Goal: Obtain resource: Obtain resource

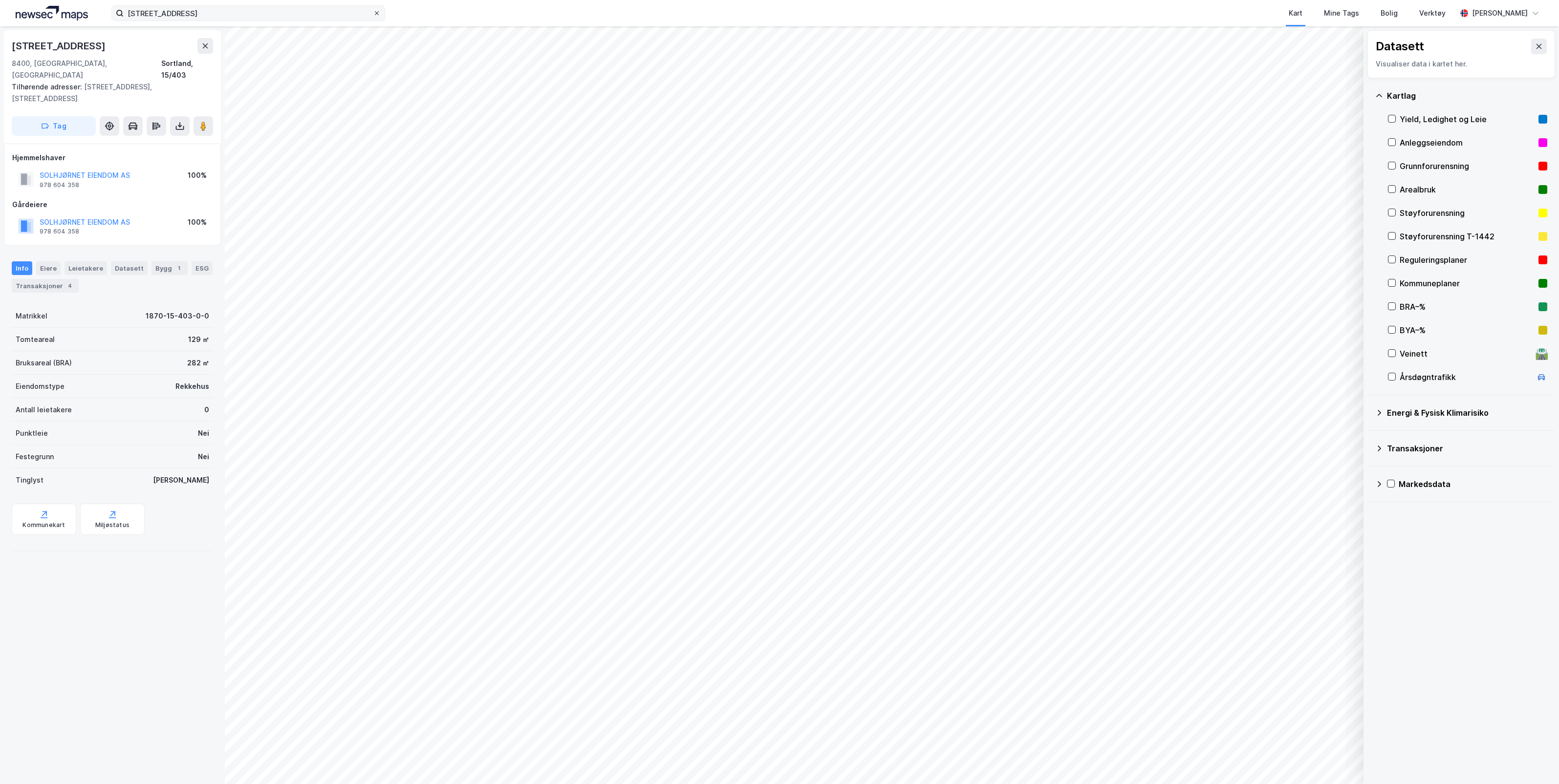
click at [377, 11] on icon at bounding box center [377, 13] width 6 height 6
click at [373, 11] on input "[STREET_ADDRESS]" at bounding box center [248, 13] width 249 height 15
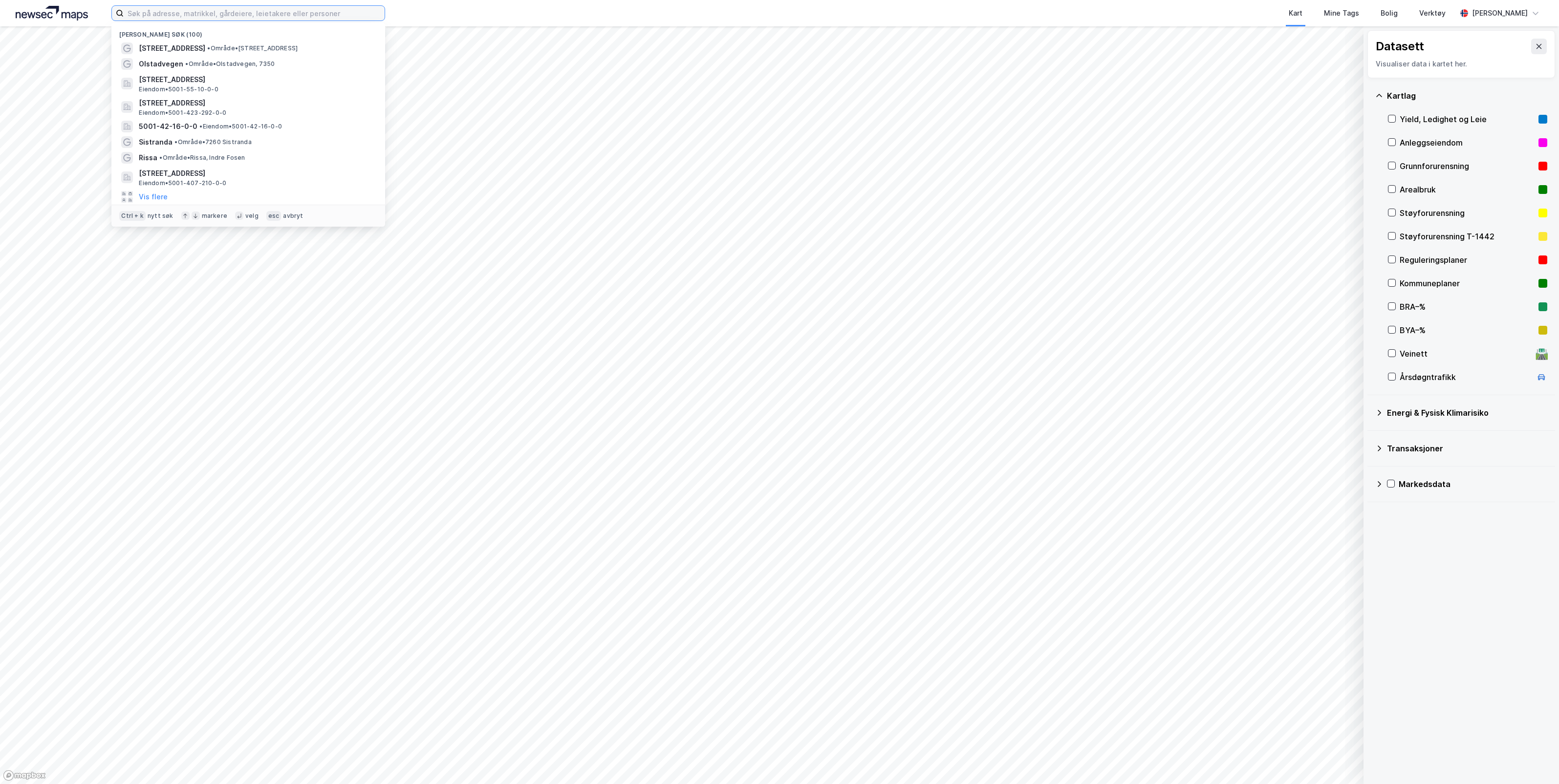
click at [344, 12] on input at bounding box center [254, 13] width 261 height 15
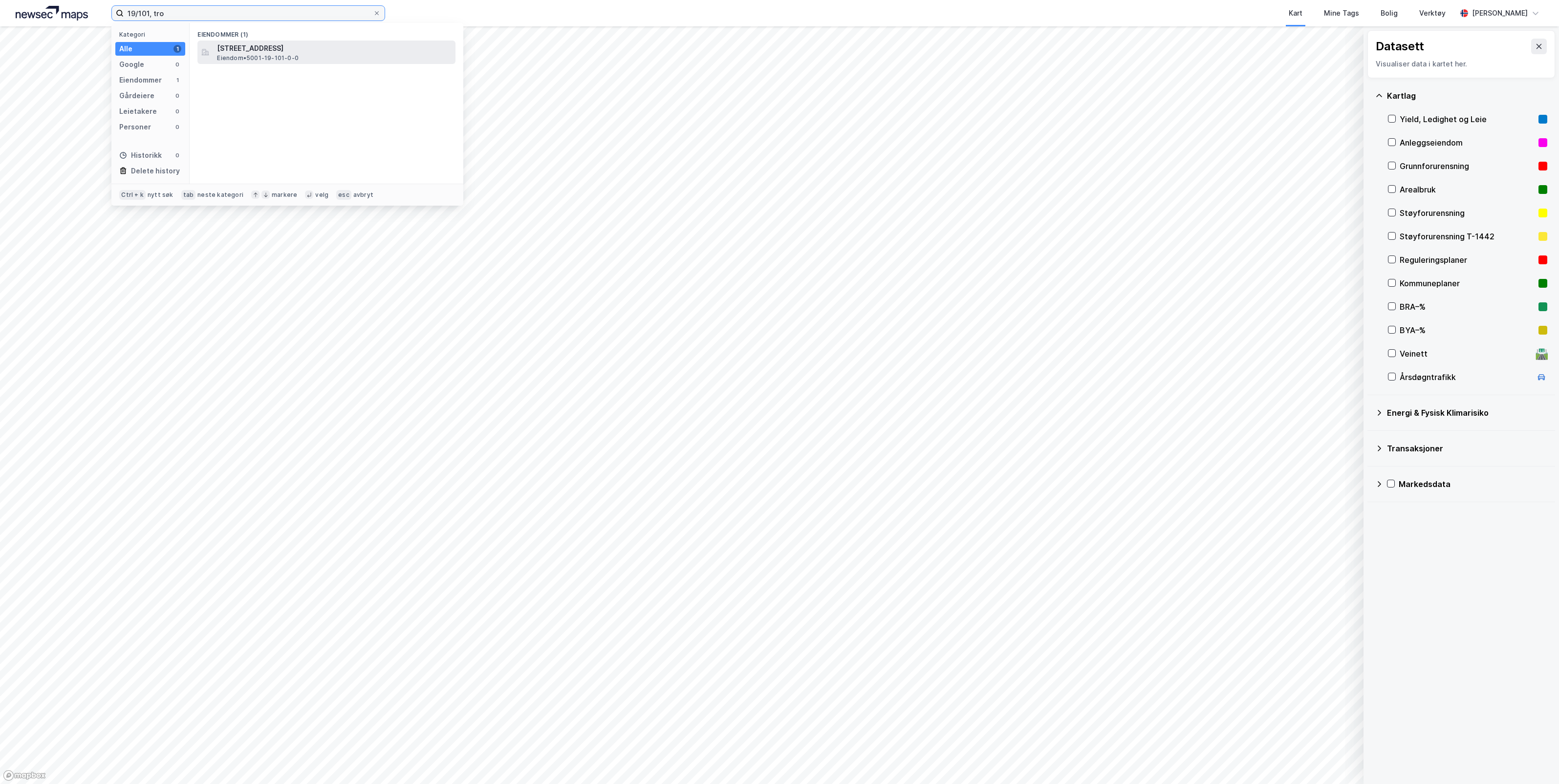
type input "19/101, tro"
click at [275, 49] on span "[STREET_ADDRESS]" at bounding box center [335, 48] width 235 height 11
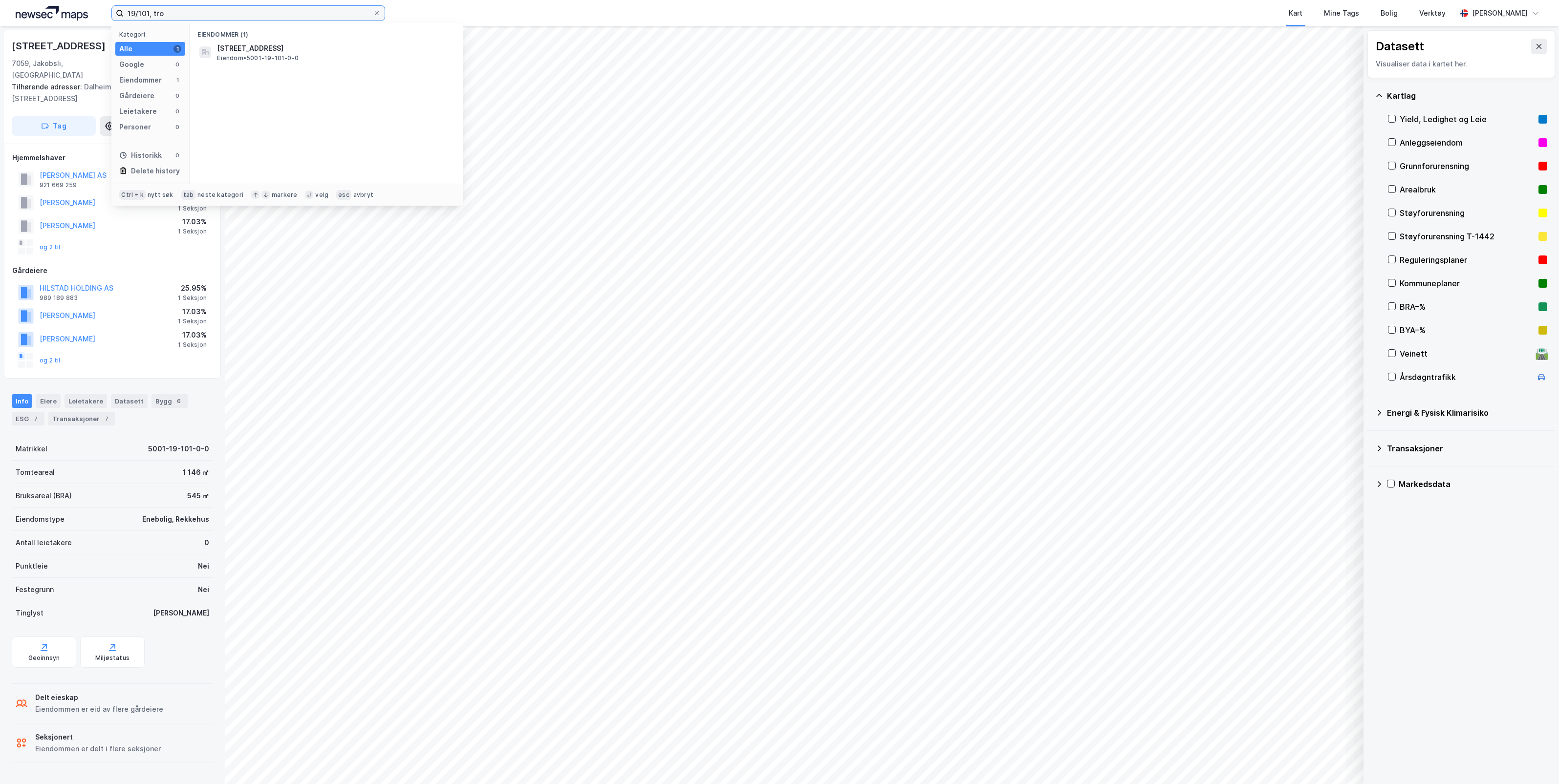
click at [289, 16] on input "19/101, tro" at bounding box center [248, 13] width 249 height 15
click at [273, 51] on span "[STREET_ADDRESS]" at bounding box center [335, 48] width 235 height 11
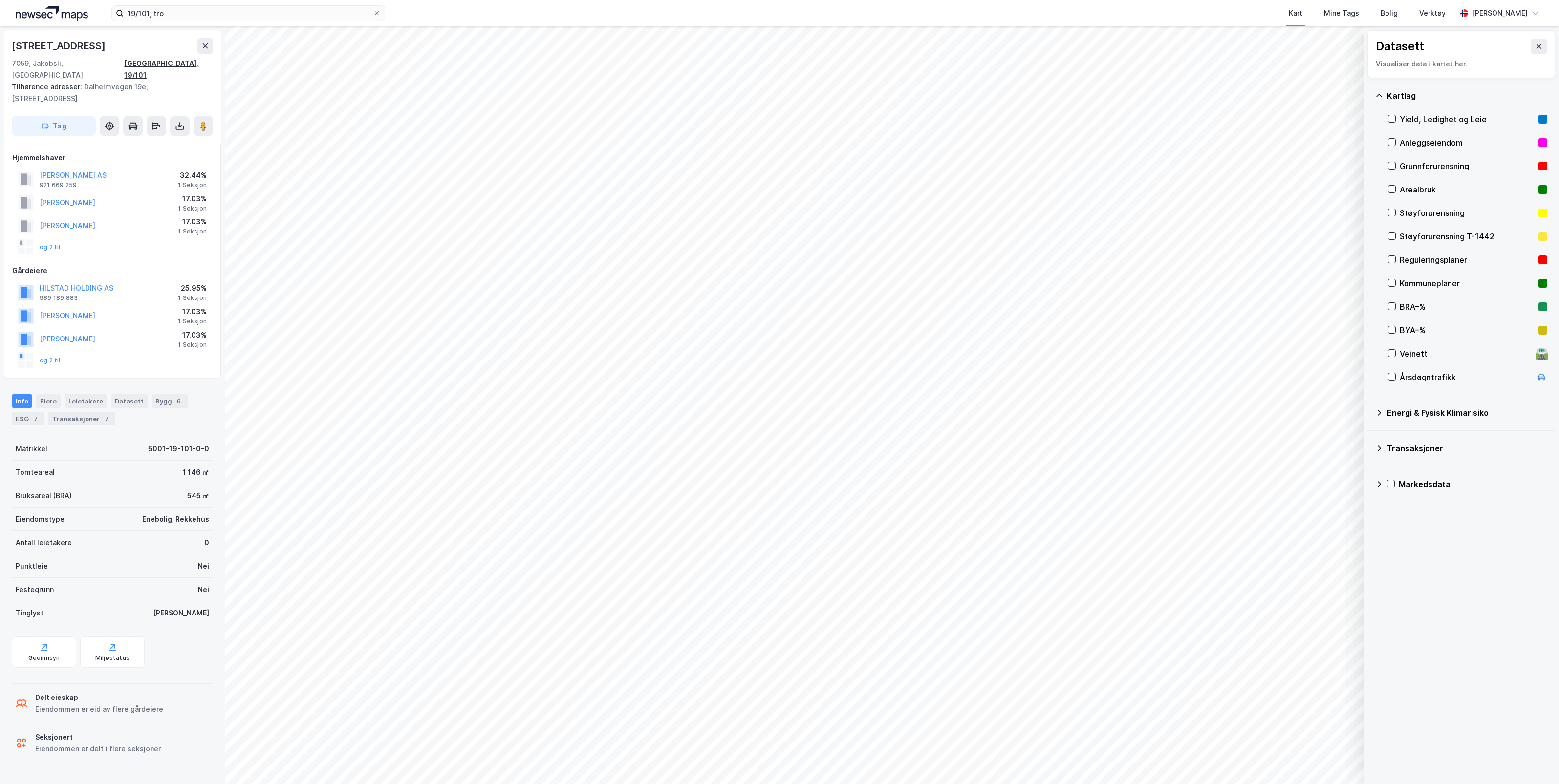
click at [186, 62] on div "[GEOGRAPHIC_DATA], 19/101" at bounding box center [168, 69] width 89 height 24
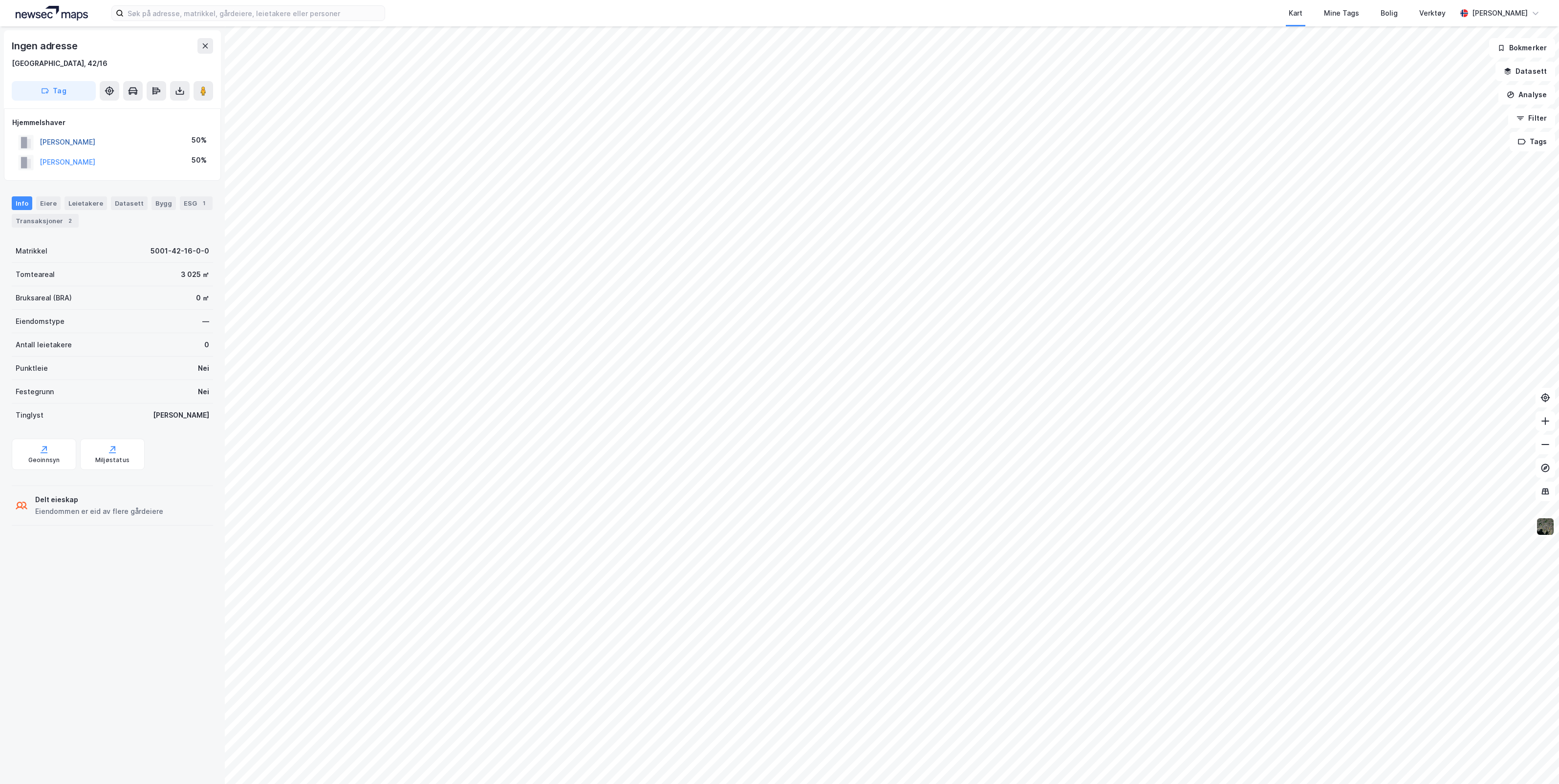
click at [0, 0] on button "[PERSON_NAME]" at bounding box center [0, 0] width 0 height 0
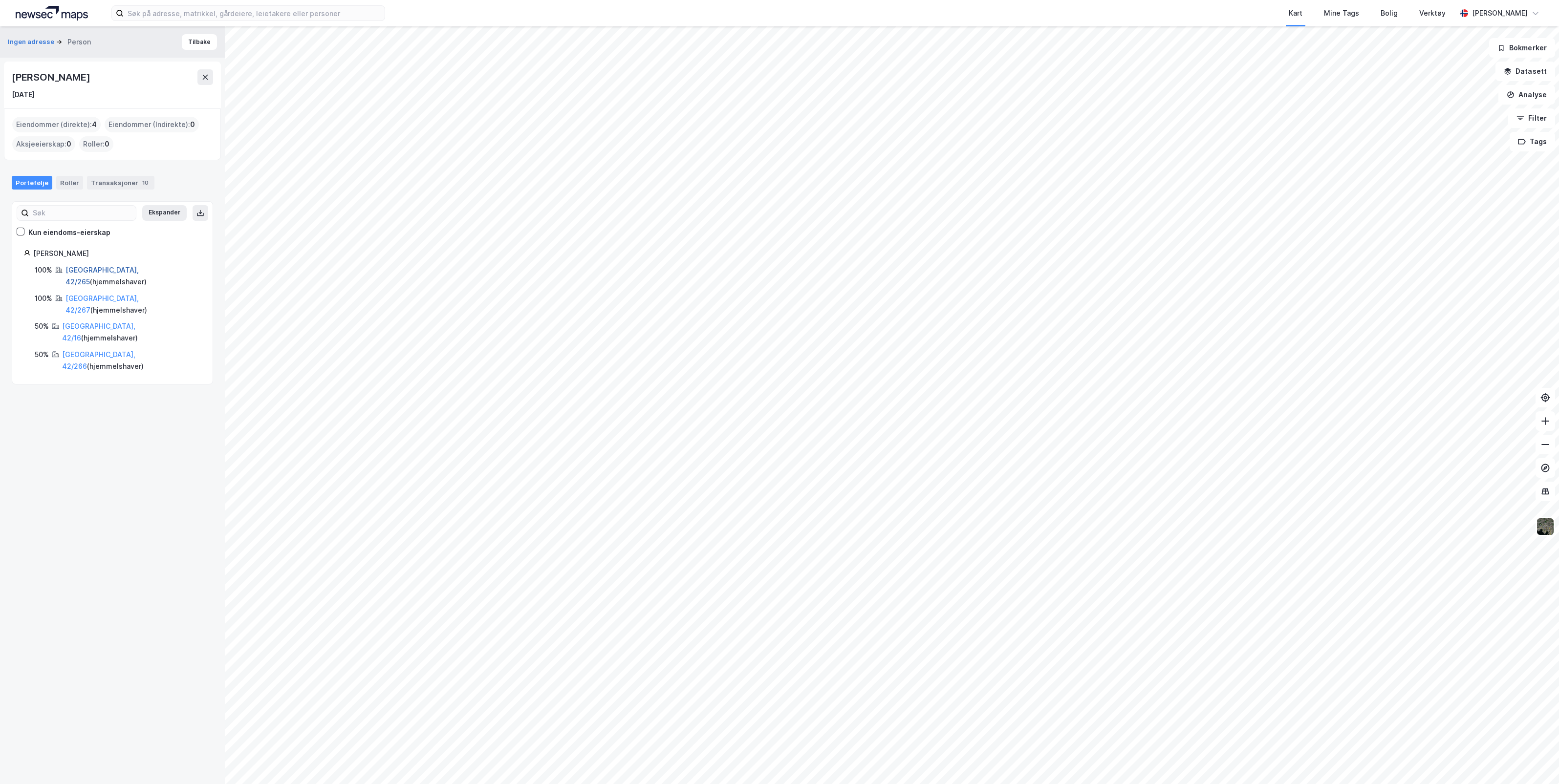
click at [100, 270] on link "[GEOGRAPHIC_DATA], 42/265" at bounding box center [102, 275] width 73 height 20
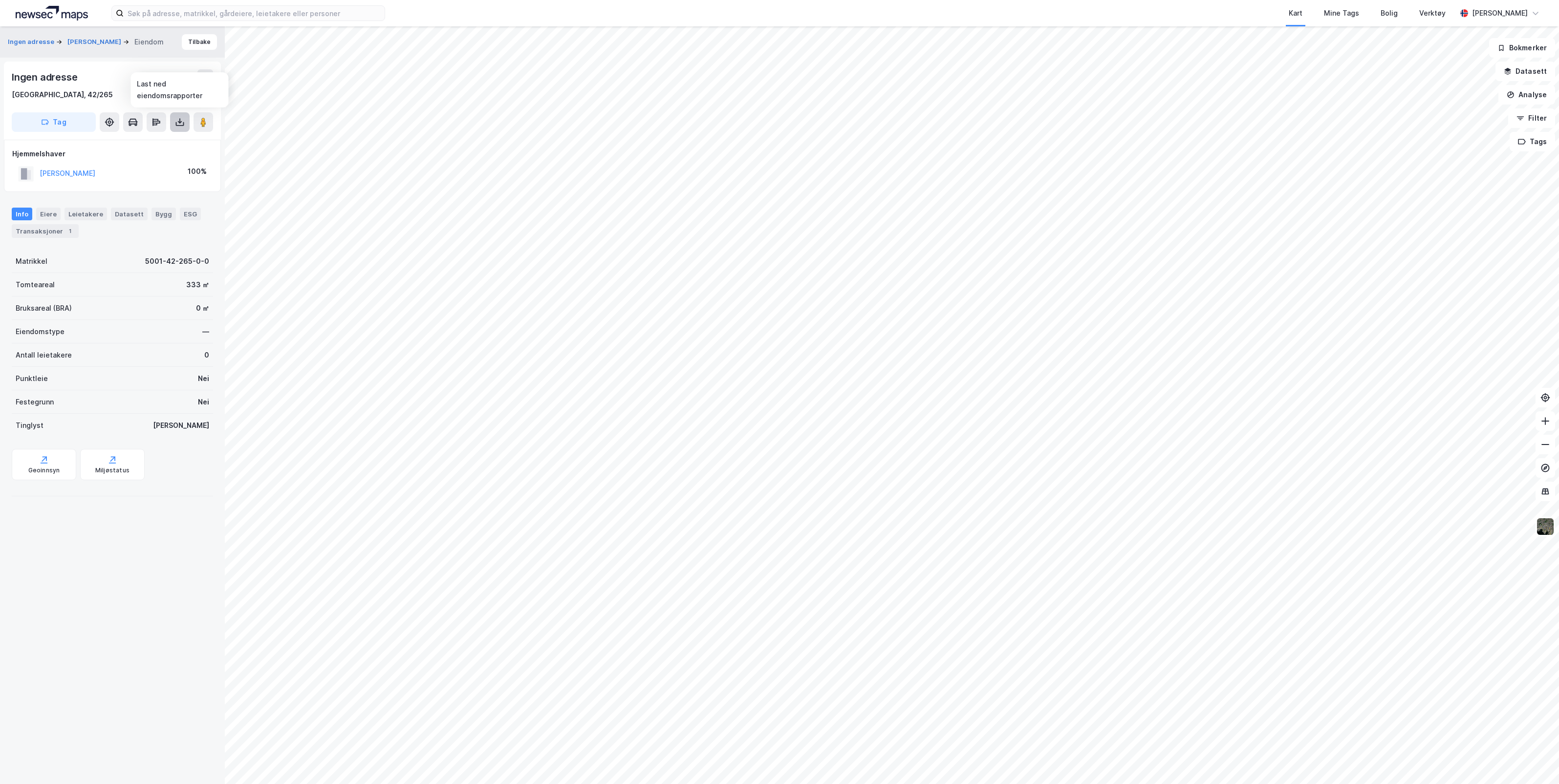
click at [179, 115] on button at bounding box center [180, 122] width 19 height 19
click at [142, 143] on div "Last ned grunnbok" at bounding box center [131, 142] width 57 height 8
click at [54, 96] on div "[GEOGRAPHIC_DATA], 42/265" at bounding box center [62, 94] width 101 height 11
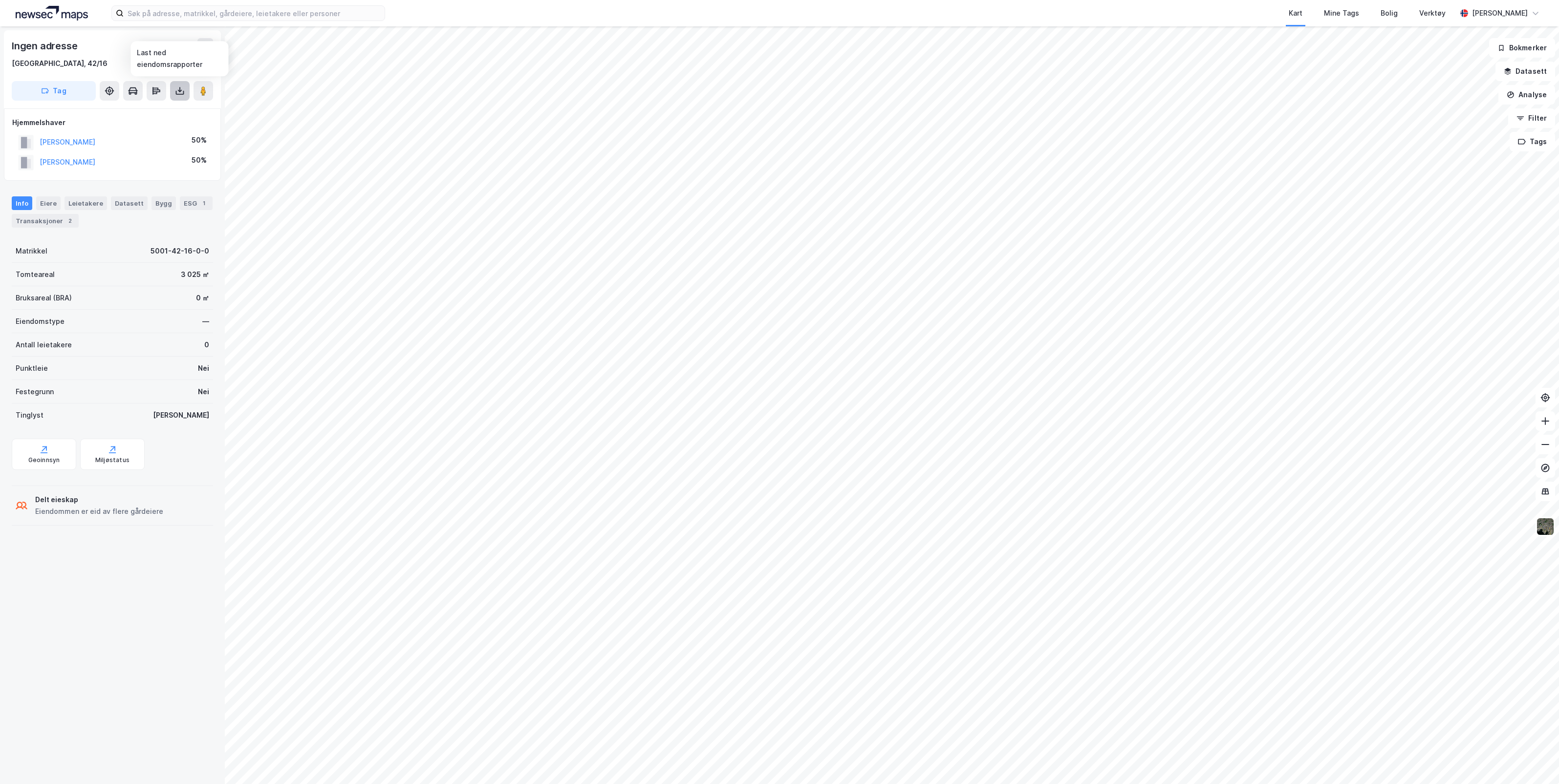
click at [177, 90] on icon at bounding box center [180, 91] width 10 height 10
click at [157, 111] on div "Last ned grunnbok" at bounding box center [131, 110] width 57 height 8
